Goal: Navigation & Orientation: Find specific page/section

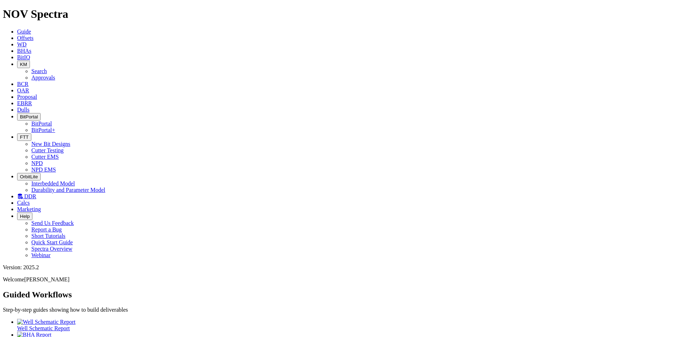
click at [31, 133] on button "FTT" at bounding box center [24, 136] width 14 height 7
click at [43, 160] on link "NPD" at bounding box center [36, 163] width 11 height 6
click at [29, 134] on span "FTT" at bounding box center [24, 136] width 9 height 5
click at [64, 147] on link "Cutter Testing" at bounding box center [47, 150] width 32 height 6
click at [32, 100] on link "EBRR" at bounding box center [24, 103] width 15 height 6
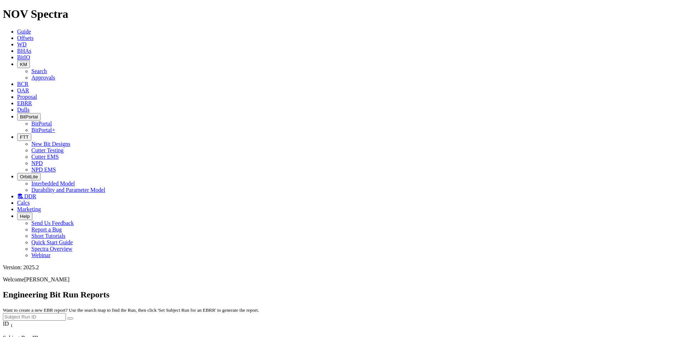
click at [17, 107] on icon at bounding box center [17, 110] width 0 height 6
click at [17, 94] on icon at bounding box center [17, 97] width 0 height 6
click at [29, 87] on link "OAR" at bounding box center [23, 90] width 12 height 6
click at [17, 54] on icon at bounding box center [17, 57] width 0 height 6
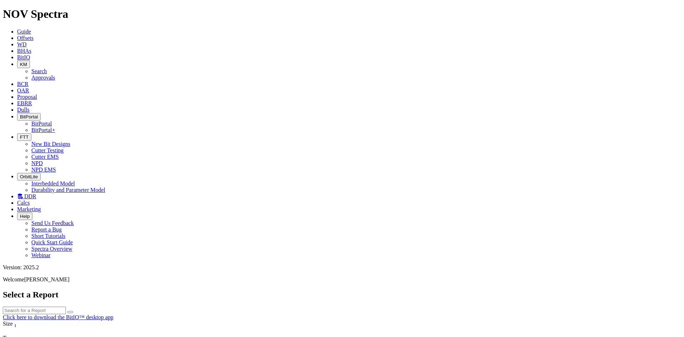
click at [20, 62] on icon "button" at bounding box center [20, 64] width 0 height 5
click at [55, 74] on link "Approvals" at bounding box center [43, 77] width 24 height 6
click at [20, 62] on icon "button" at bounding box center [20, 64] width 0 height 5
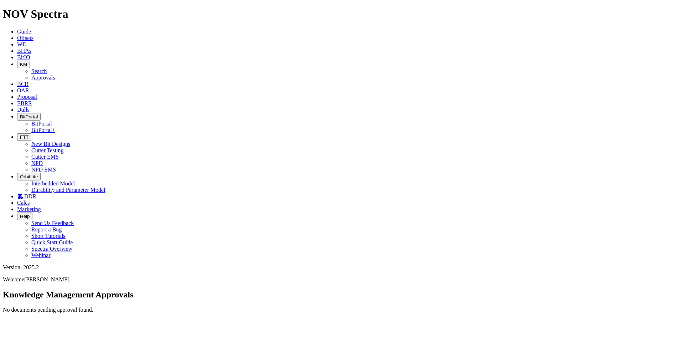
drag, startPoint x: 211, startPoint y: 27, endPoint x: 239, endPoint y: 27, distance: 28.2
click at [47, 68] on link "Search" at bounding box center [39, 71] width 16 height 6
click at [73, 336] on button "button" at bounding box center [70, 340] width 6 height 2
type input "[DATE]"
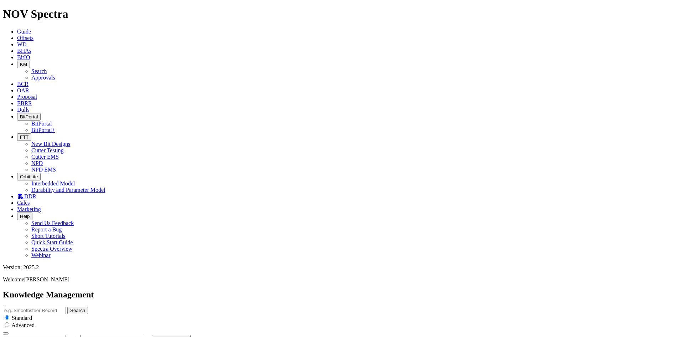
click at [73, 336] on button "button" at bounding box center [70, 340] width 6 height 2
type input "[DATE]"
click at [23, 193] on icon at bounding box center [20, 196] width 6 height 6
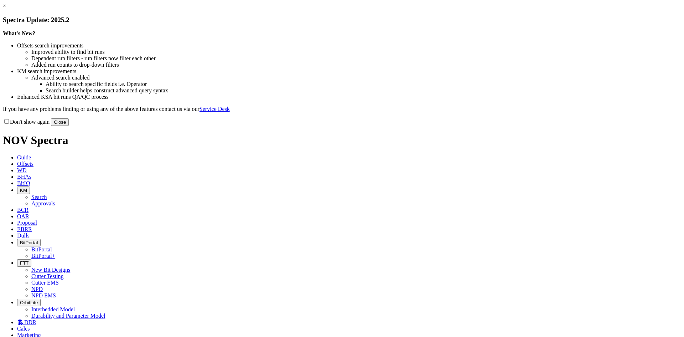
click at [69, 126] on button "Close" at bounding box center [60, 121] width 18 height 7
